Goal: Task Accomplishment & Management: Complete application form

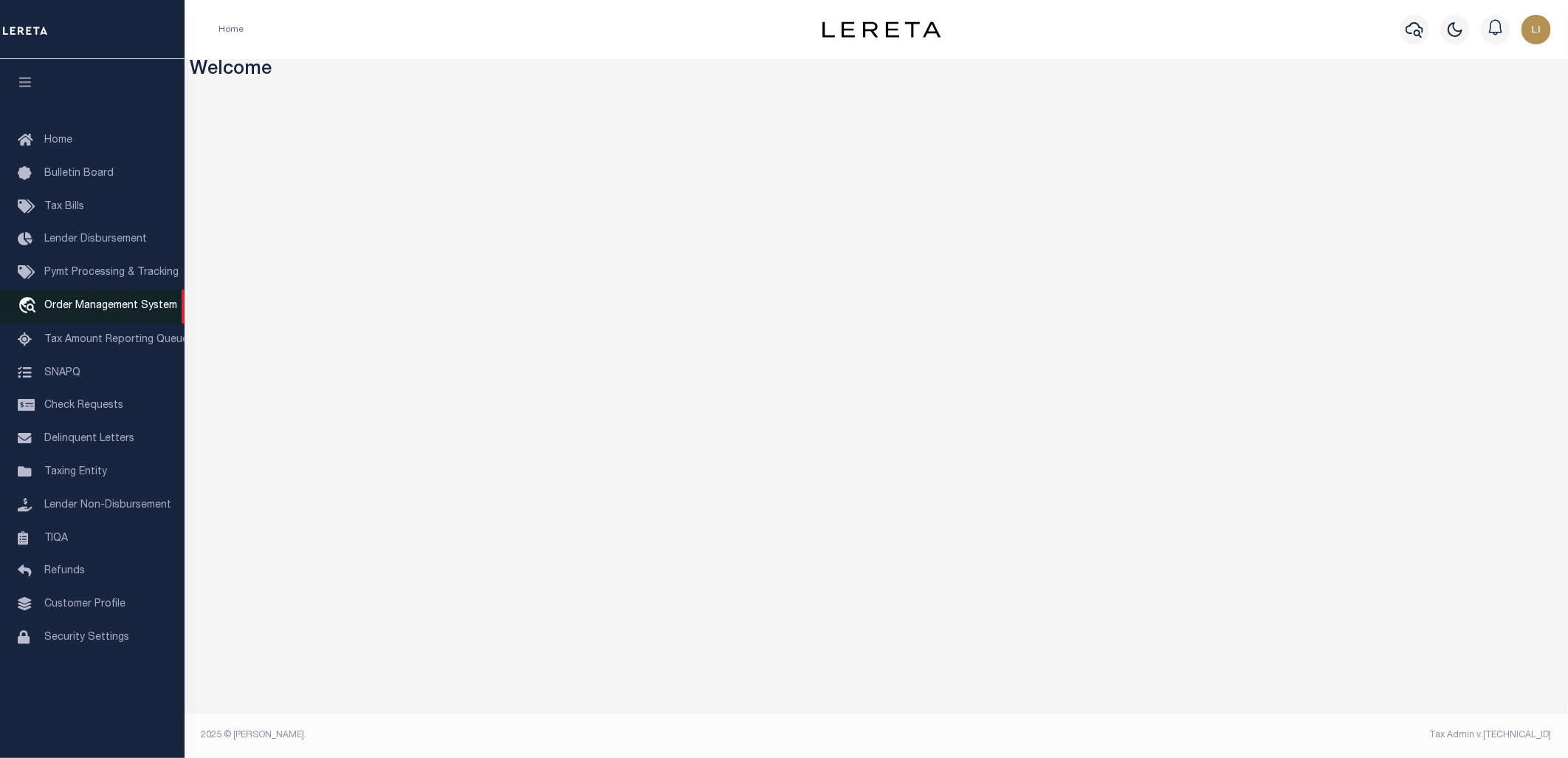
click at [141, 302] on span "Order Management System" at bounding box center [110, 305] width 133 height 11
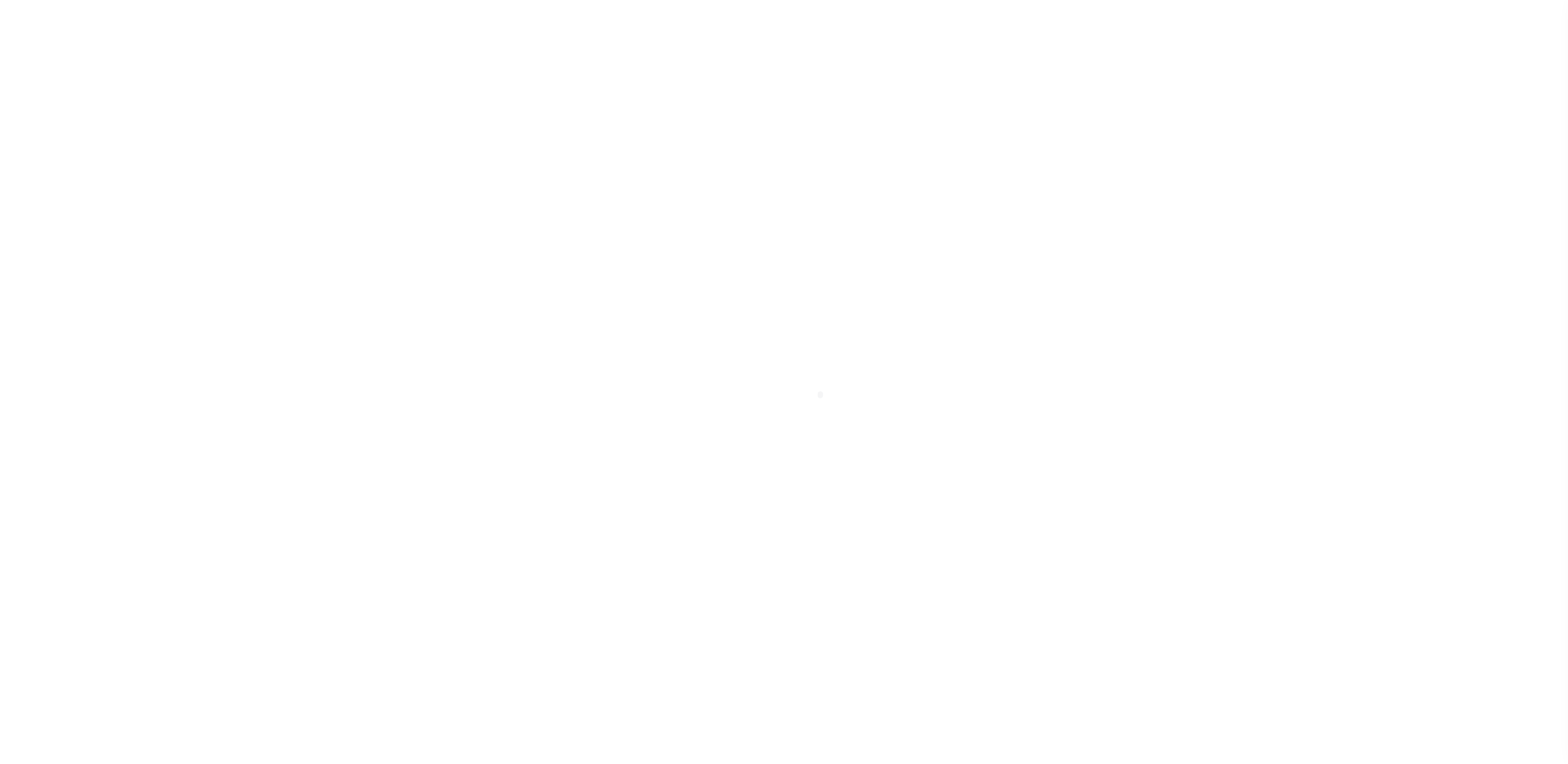
type input "300719858"
type input "TRADITION HOMES LLC"
select select
select select "NonEscrow"
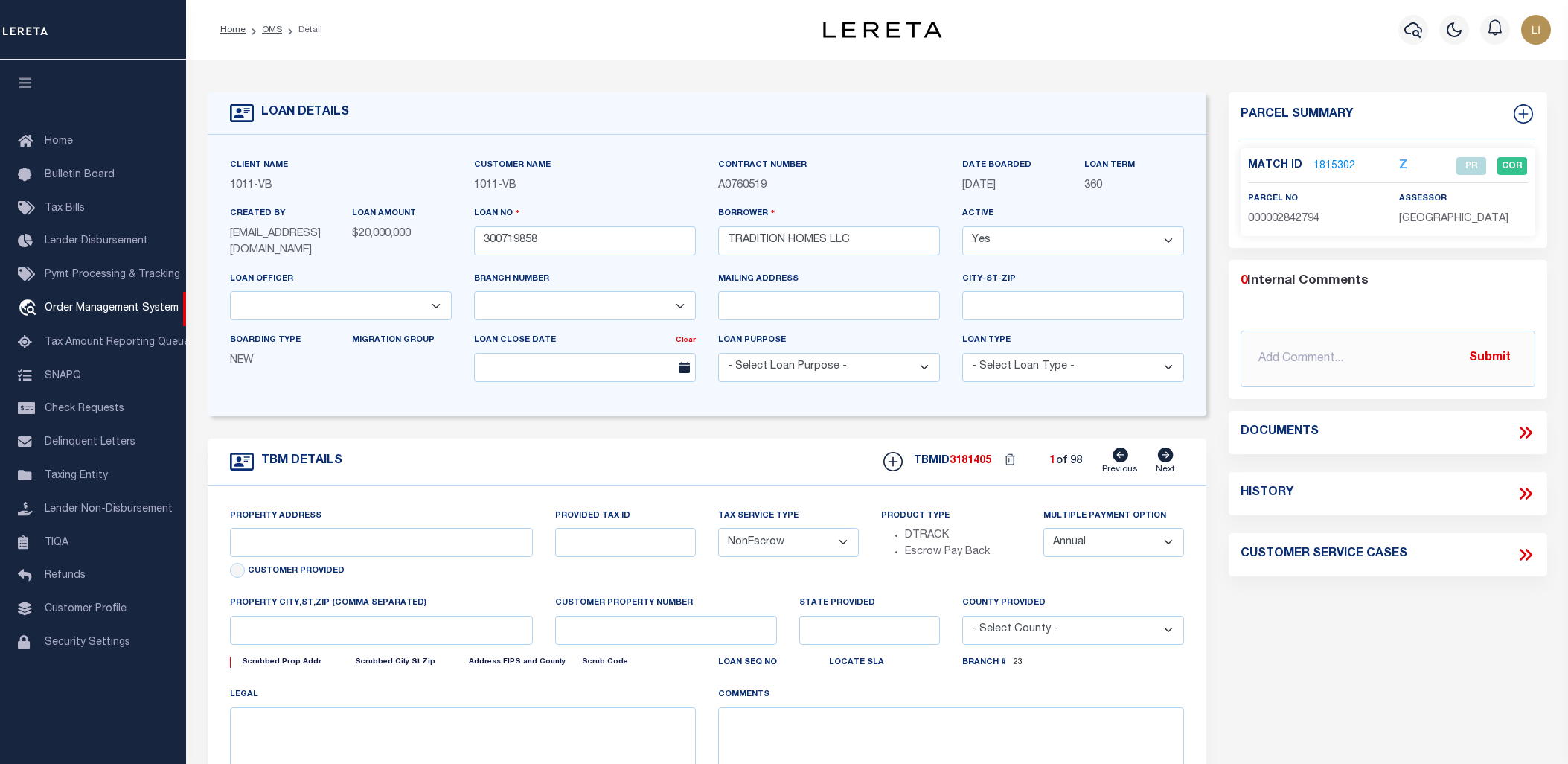
select select "7434"
select select "65"
type input "2409 Excelsis Ct"
select select
type input "Celina TX"
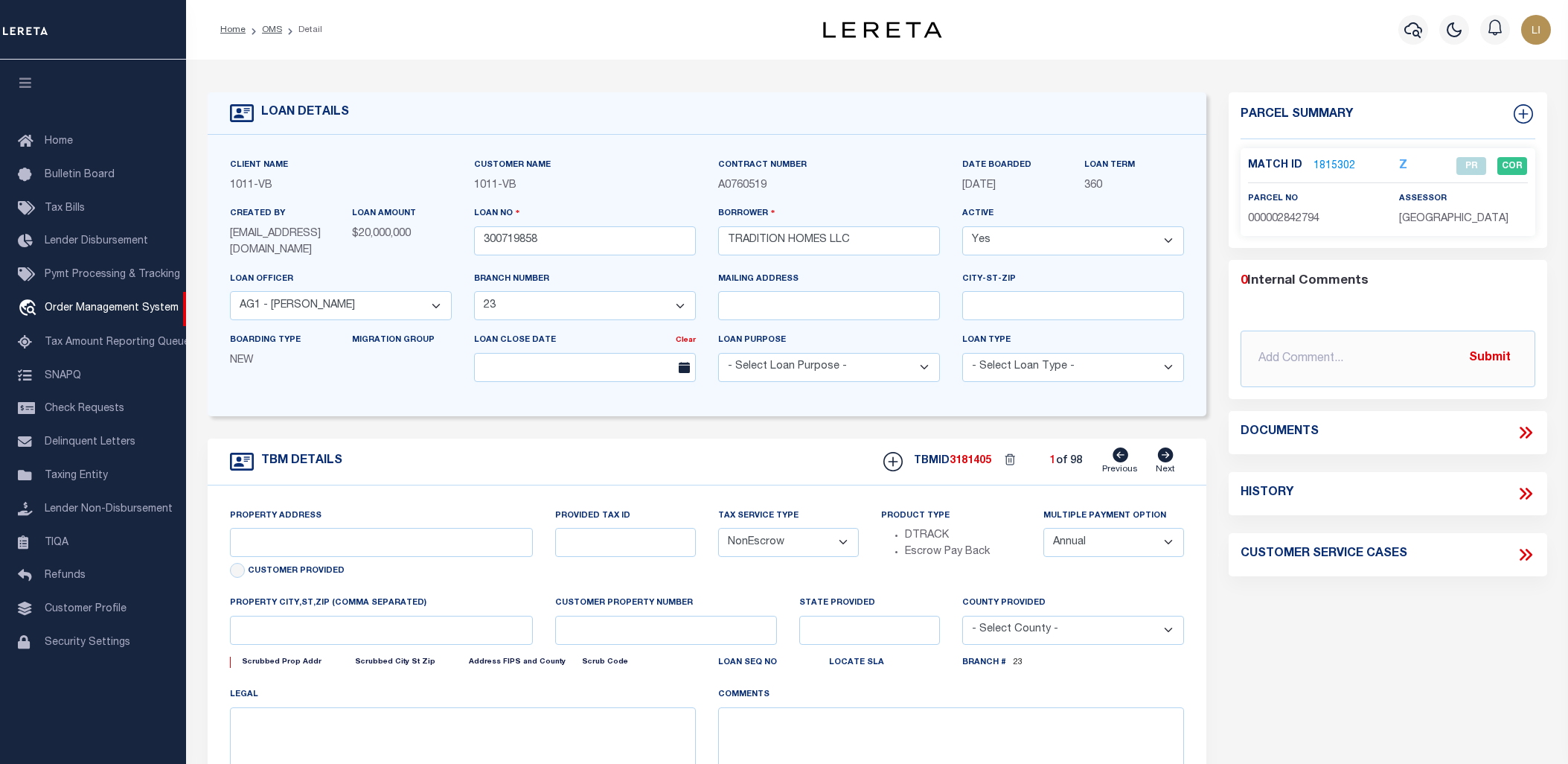
type input "TX"
select select "Collin"
type textarea "CS: per Lamona Smith change the loan officer to Ben Weimer and officer to 90. B…"
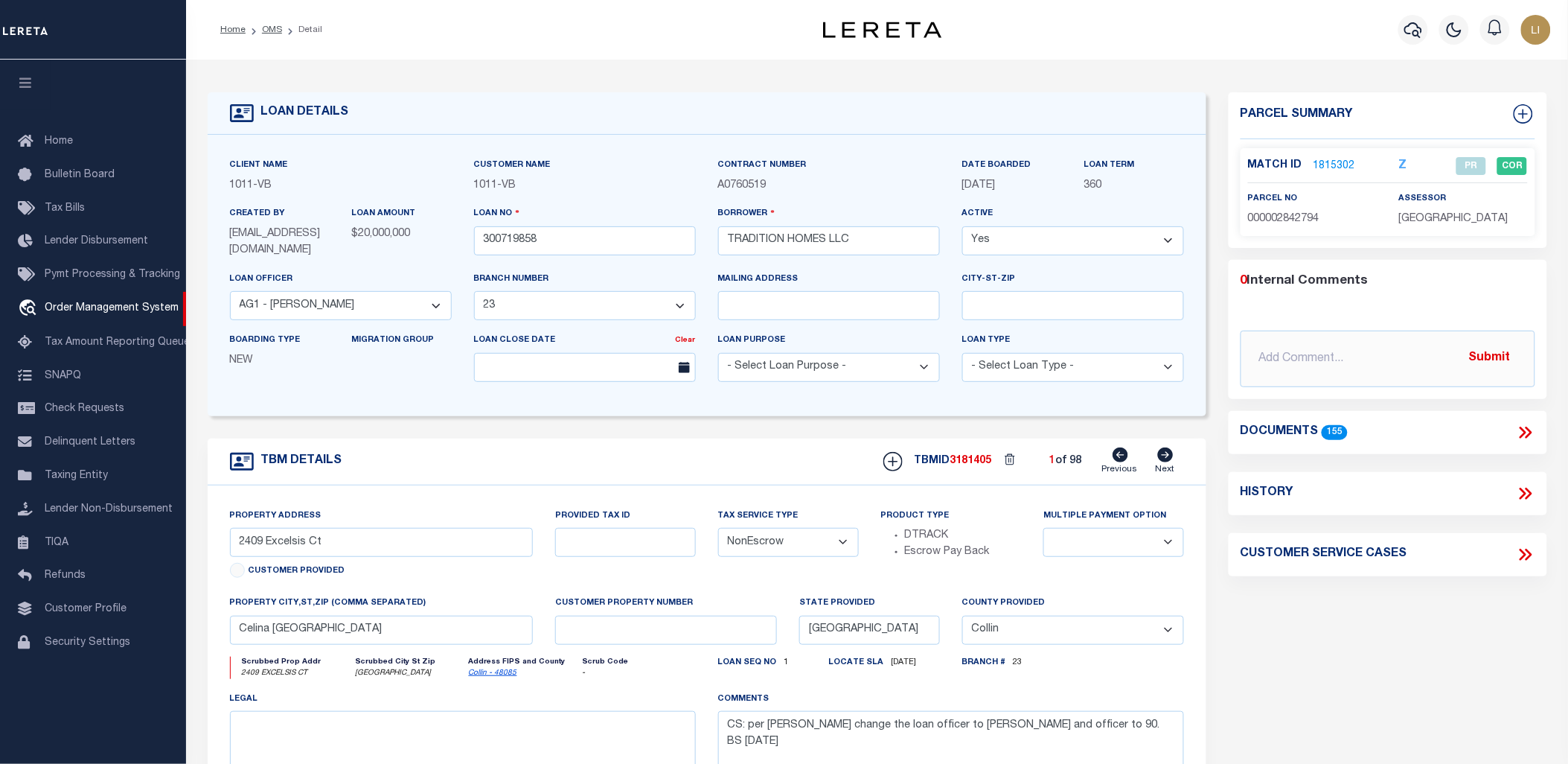
click at [1528, 430] on icon at bounding box center [1526, 433] width 20 height 20
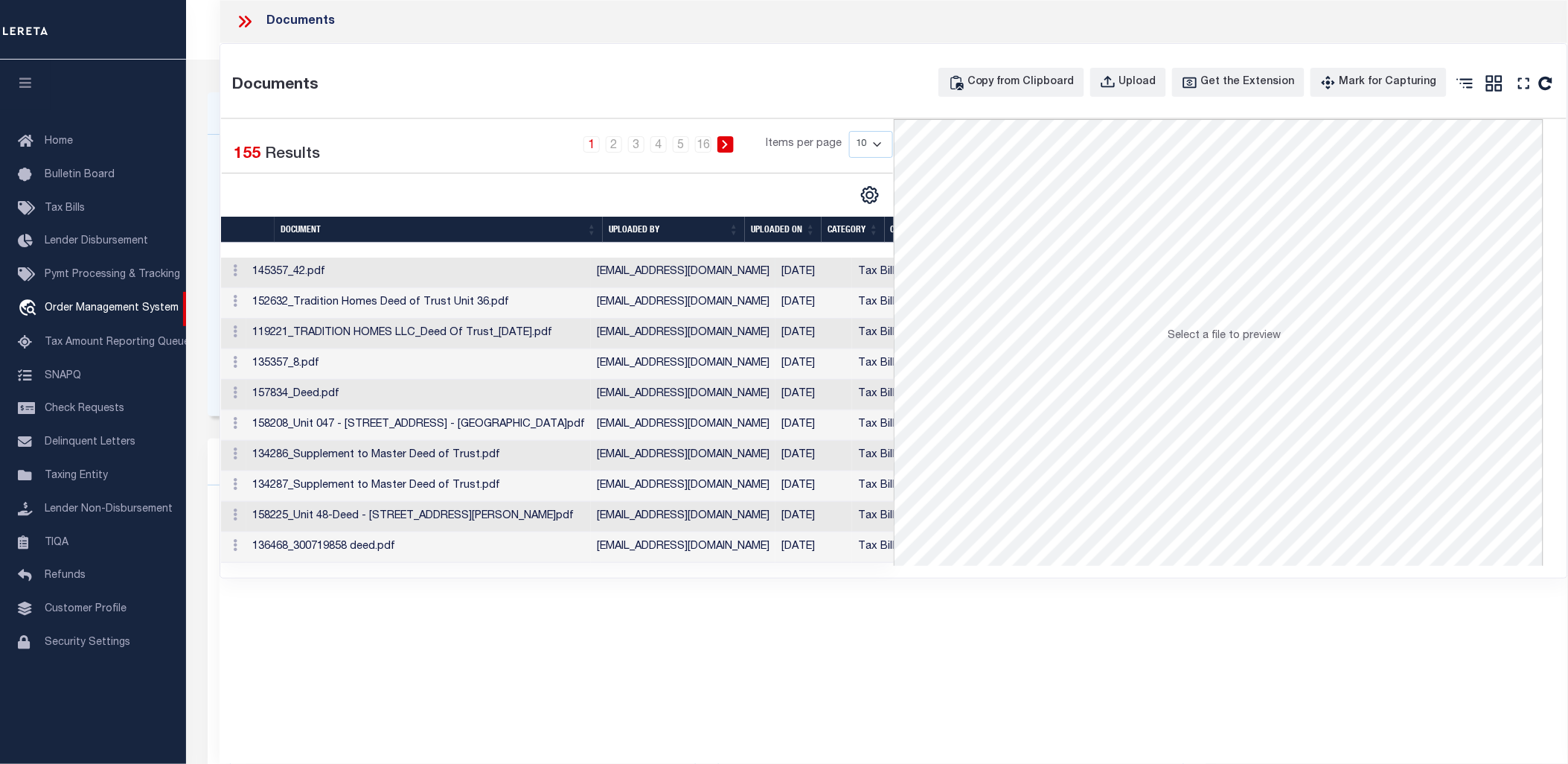
click at [492, 271] on td "145357_42.pdf" at bounding box center [419, 272] width 344 height 30
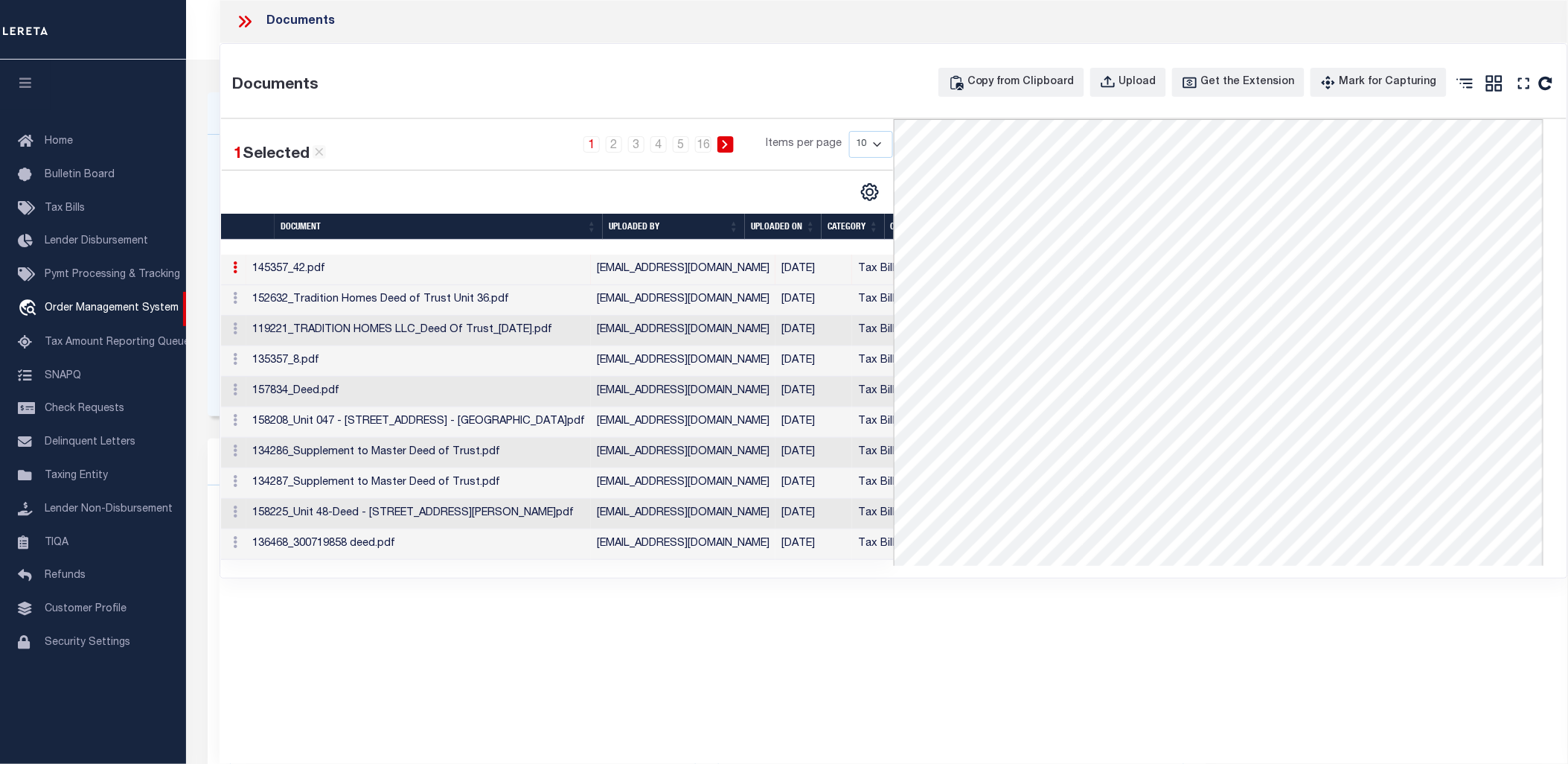
click at [494, 301] on td "152632_Tradition Homes Deed of Trust Unit 36.pdf" at bounding box center [419, 300] width 344 height 30
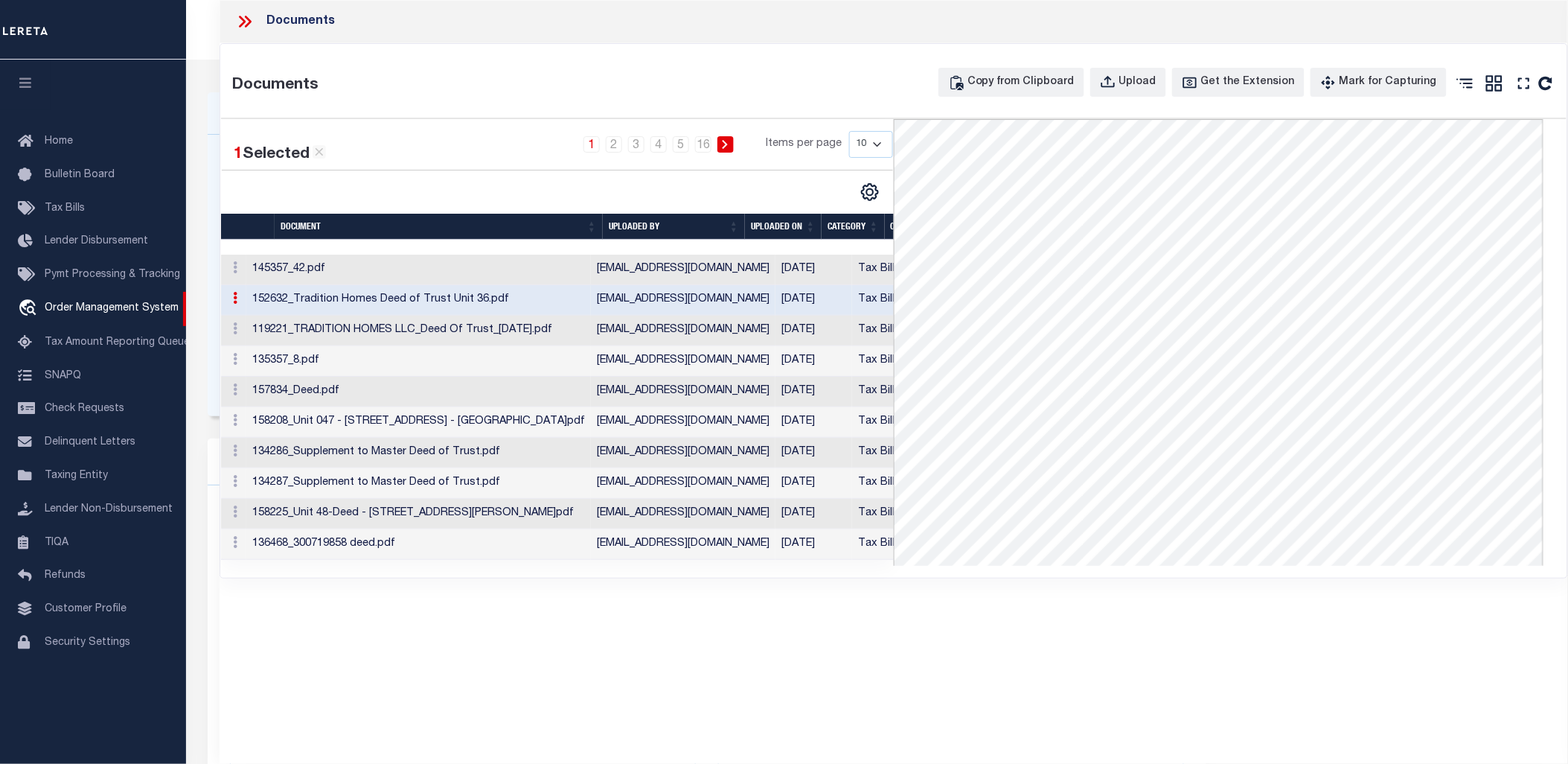
click at [498, 332] on td "119221_TRADITION HOMES LLC_Deed Of Trust_2022-08-31.pdf" at bounding box center [419, 330] width 344 height 30
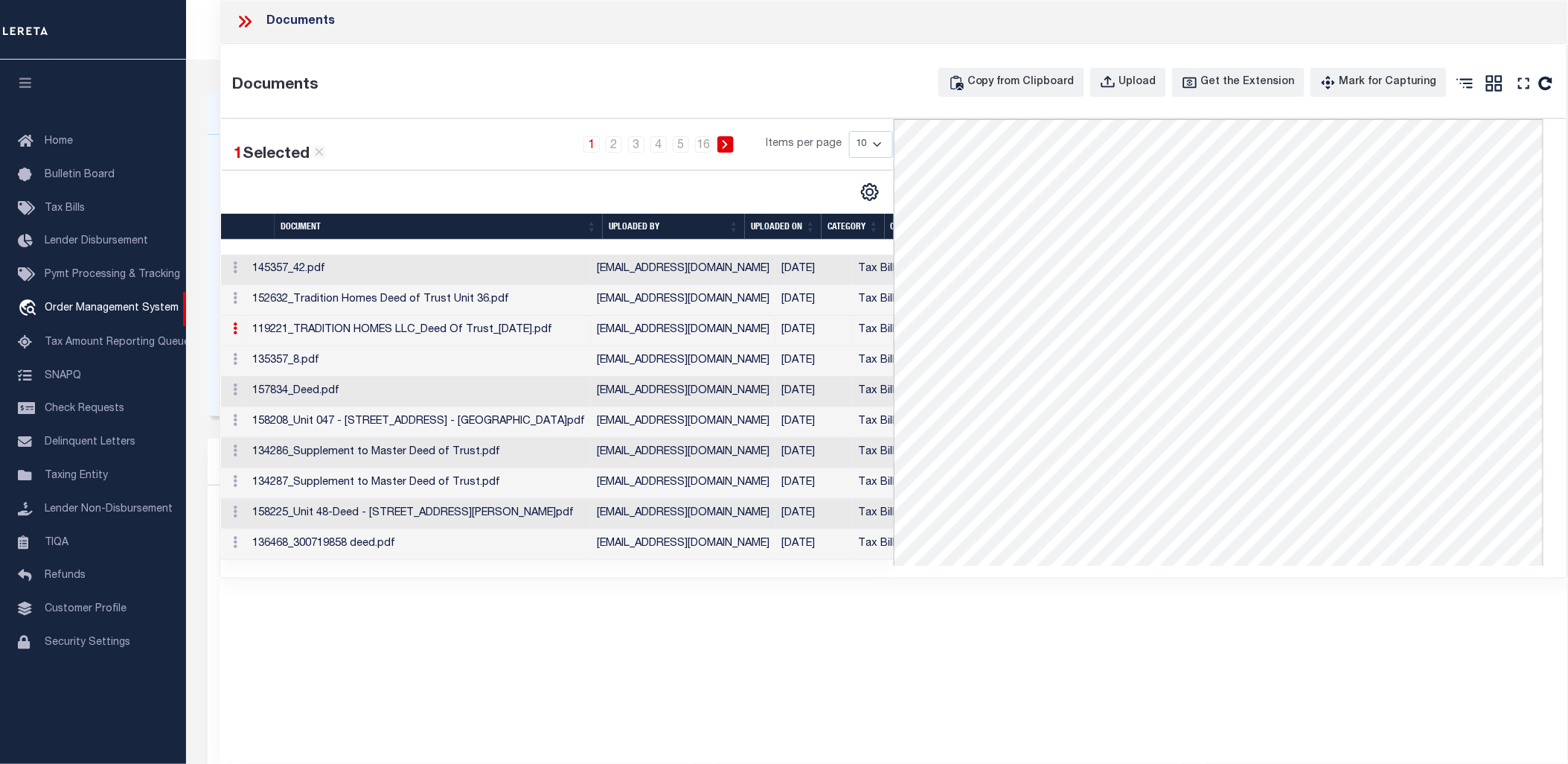
click at [867, 146] on select "10 25 50 100" at bounding box center [871, 144] width 44 height 27
select select "100"
click at [849, 131] on select "10 25 50 100" at bounding box center [871, 144] width 44 height 27
